Goal: Find specific page/section: Find specific page/section

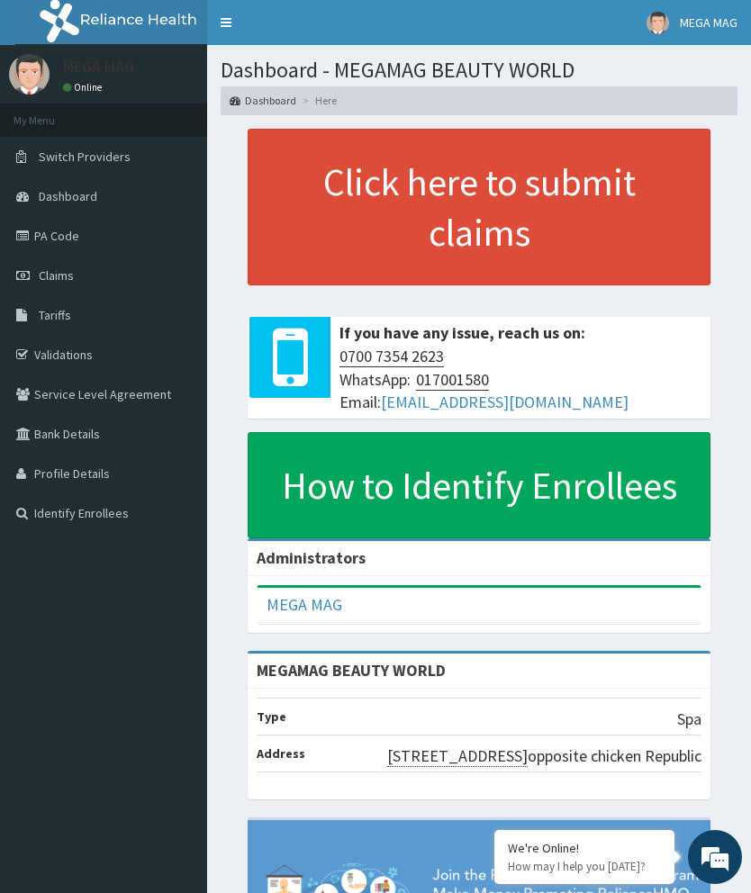
click at [59, 274] on span "Claims" at bounding box center [56, 275] width 35 height 16
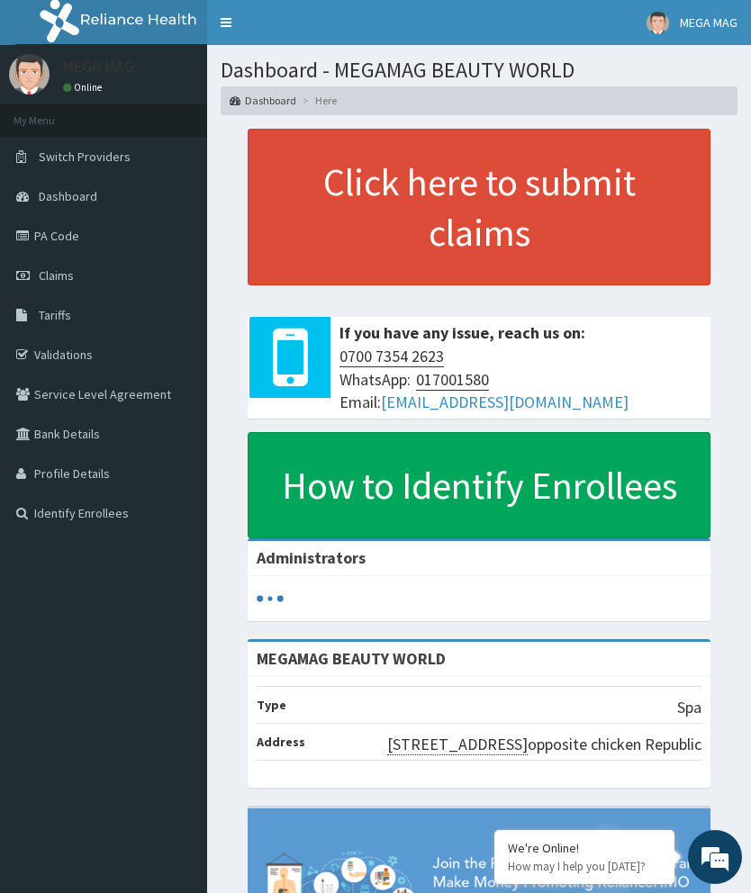
click at [79, 232] on link "PA Code" at bounding box center [103, 236] width 207 height 40
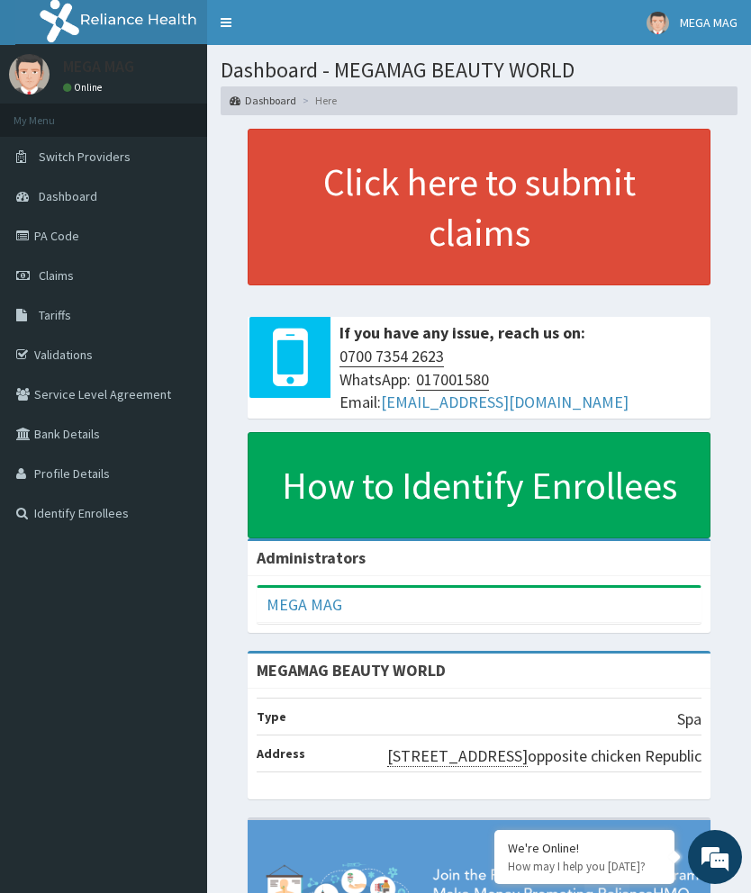
click at [66, 234] on link "PA Code" at bounding box center [103, 236] width 207 height 40
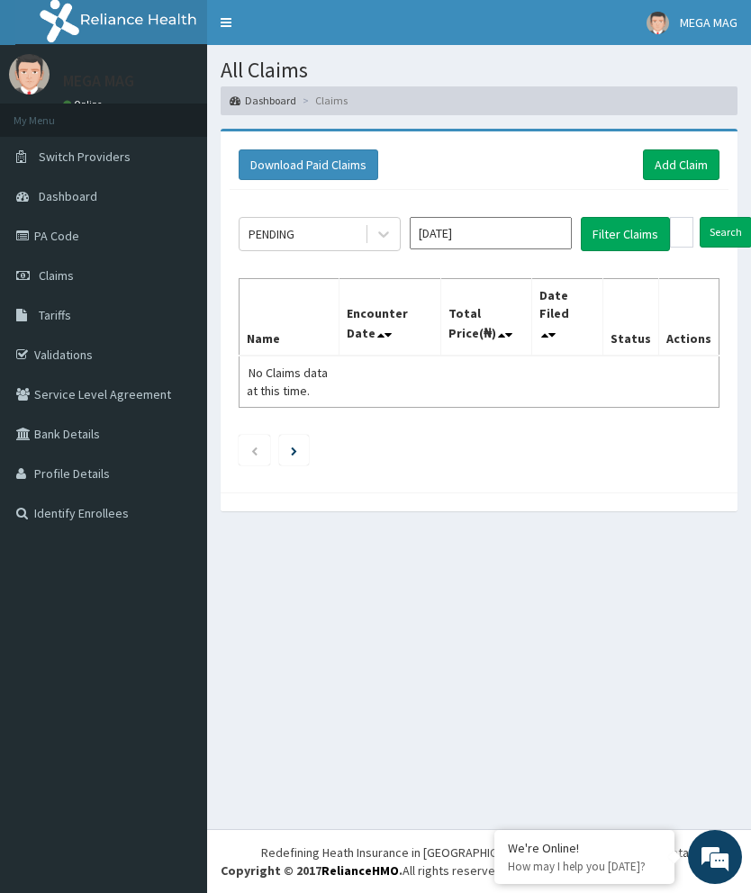
click at [96, 237] on link "PA Code" at bounding box center [103, 236] width 207 height 40
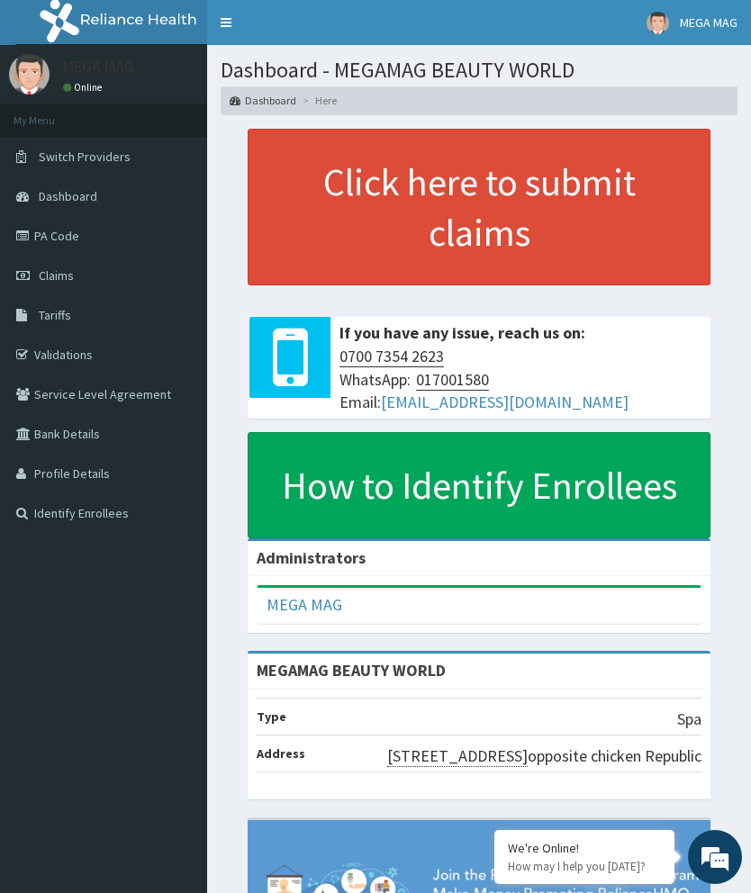
click at [86, 252] on link "PA Code" at bounding box center [103, 236] width 207 height 40
